Goal: Navigation & Orientation: Find specific page/section

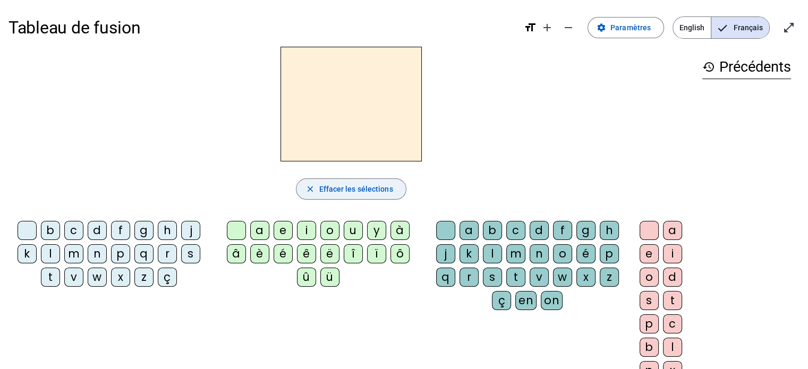
click at [308, 187] on mat-icon "close" at bounding box center [310, 189] width 10 height 10
click at [308, 97] on h2 at bounding box center [350, 104] width 141 height 115
click at [98, 142] on div at bounding box center [350, 104] width 685 height 115
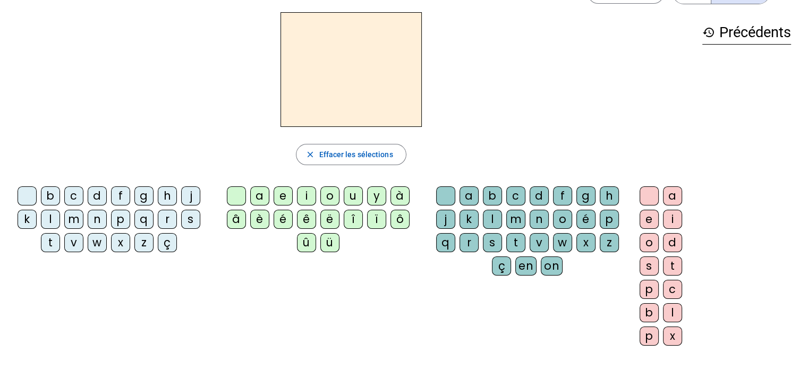
scroll to position [53, 0]
